Goal: Transaction & Acquisition: Purchase product/service

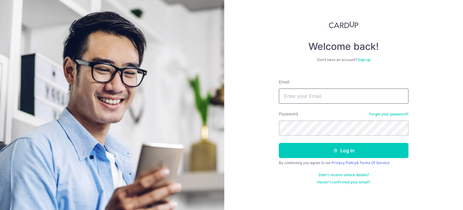
click at [354, 91] on input "Email" at bounding box center [344, 95] width 130 height 15
type input "tzeshiuan@gmail.com"
click at [279, 143] on button "Log in" at bounding box center [344, 150] width 130 height 15
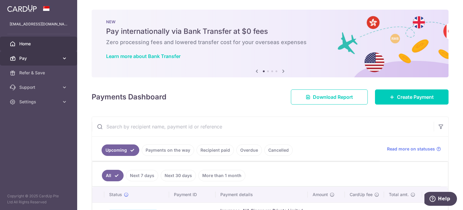
click at [58, 58] on span "Pay" at bounding box center [39, 58] width 40 height 6
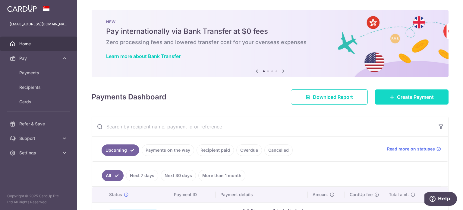
click at [403, 97] on span "Create Payment" at bounding box center [415, 96] width 37 height 7
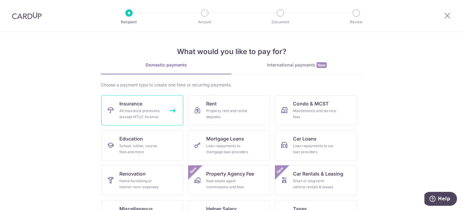
click at [160, 120] on link "Insurance All insurance premiums (except NTUC Income)" at bounding box center [142, 110] width 82 height 30
click at [138, 118] on div "All insurance premiums (except NTUC Income)" at bounding box center [140, 114] width 43 height 12
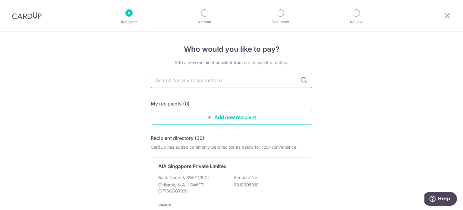
click at [284, 80] on input "text" at bounding box center [232, 80] width 162 height 15
click at [300, 80] on icon at bounding box center [303, 80] width 7 height 7
click at [279, 114] on link "Add new recipient" at bounding box center [232, 116] width 162 height 15
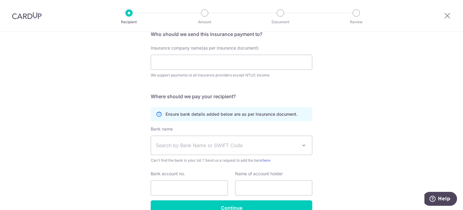
scroll to position [53, 0]
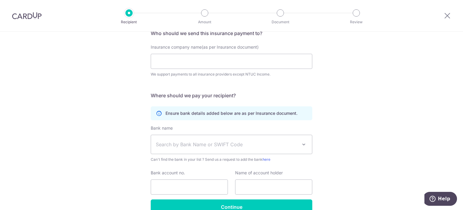
click at [252, 145] on span "Search by Bank Name or SWIFT Code" at bounding box center [227, 143] width 142 height 7
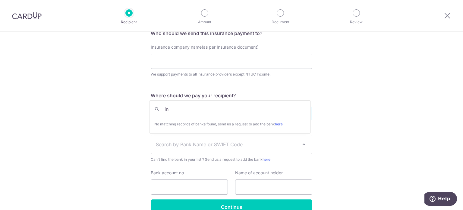
type input "i"
